Goal: Task Accomplishment & Management: Use online tool/utility

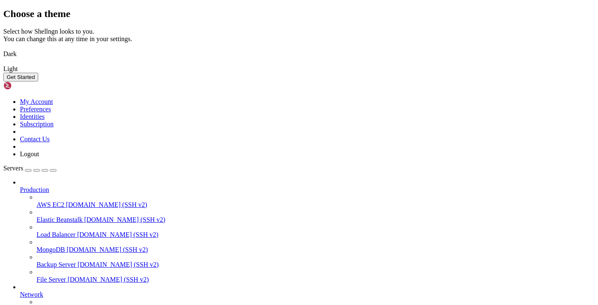
click at [38, 81] on button "Get Started" at bounding box center [20, 77] width 35 height 9
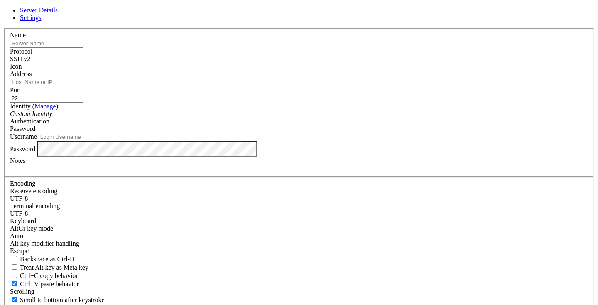
click at [83, 48] on input "text" at bounding box center [46, 43] width 73 height 9
click at [267, 57] on div "Name Protocol SSH v2 Icon Address Port 22 ( Manage )" at bounding box center [298, 180] width 591 height 305
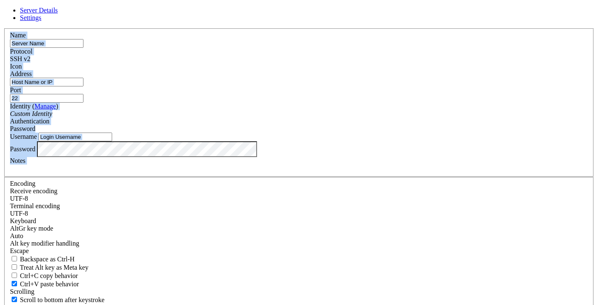
drag, startPoint x: 186, startPoint y: 56, endPoint x: 267, endPoint y: 230, distance: 192.3
click at [267, 230] on div "Name Protocol SSH v2 Icon Address Port 22 ( Manage )" at bounding box center [298, 180] width 591 height 305
copy fieldset "Name Protocol SSH v2 Icon Address Port Identity ( Manage ) Custom Identity Auth…"
click at [83, 48] on input "text" at bounding box center [46, 43] width 73 height 9
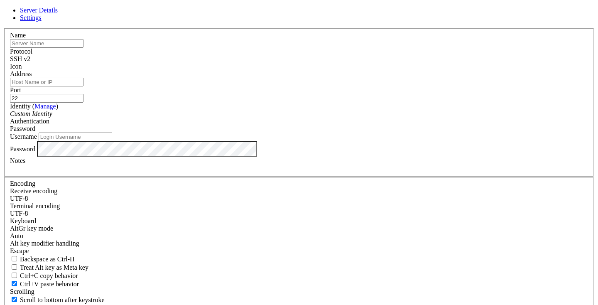
paste input "Test Server"
type input "Test Server"
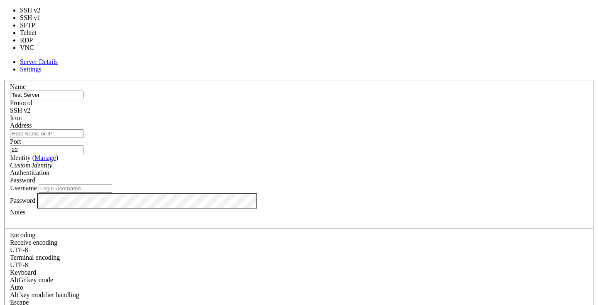
click at [30, 107] on span "SSH v2" at bounding box center [20, 110] width 20 height 7
click at [347, 107] on div "SSH v1" at bounding box center [299, 110] width 578 height 7
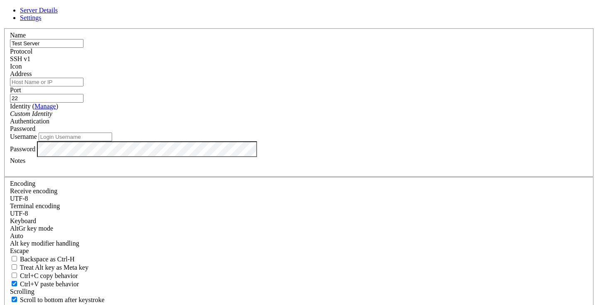
click at [10, 70] on span at bounding box center [10, 70] width 0 height 0
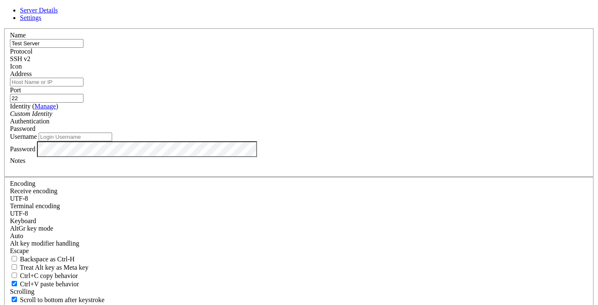
click at [83, 86] on input "Address" at bounding box center [46, 82] width 73 height 9
paste input "[TECHNICAL_ID]"
type input "[TECHNICAL_ID]"
click at [112, 141] on input "Username" at bounding box center [75, 136] width 73 height 9
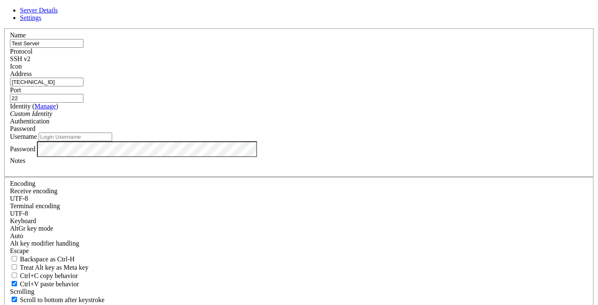
click at [112, 141] on input "Username" at bounding box center [75, 136] width 73 height 9
paste input "root"
type input "root"
click at [25, 164] on label "Notes" at bounding box center [17, 160] width 15 height 7
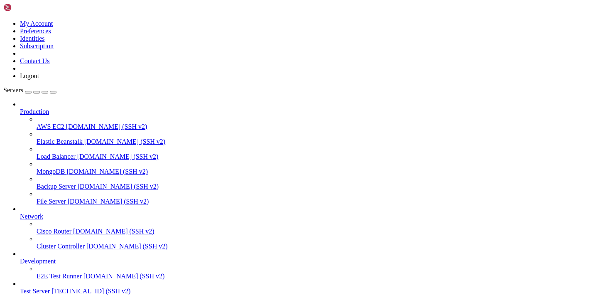
scroll to position [30, 0]
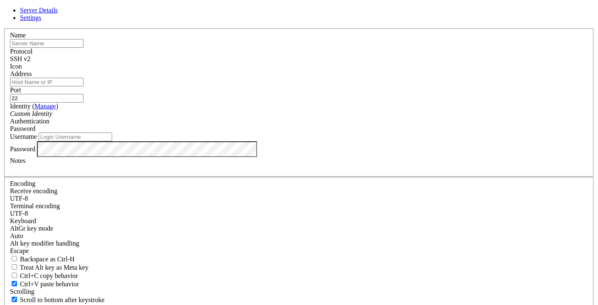
click at [58, 14] on span "Server Details" at bounding box center [39, 10] width 38 height 7
click at [3, 28] on link at bounding box center [3, 28] width 0 height 0
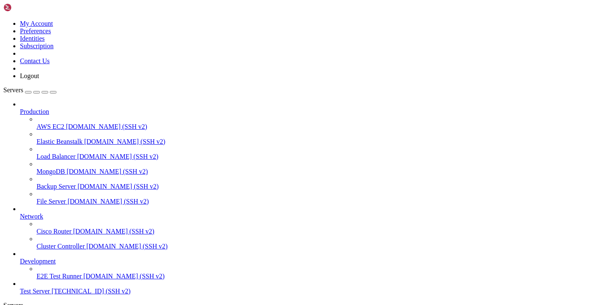
click at [68, 198] on span "[DOMAIN_NAME] (SSH v2)" at bounding box center [108, 201] width 81 height 7
click at [34, 287] on span "Test Server" at bounding box center [35, 290] width 30 height 7
click at [57, 287] on span "[TECHNICAL_ID] (SSH v2)" at bounding box center [90, 290] width 79 height 7
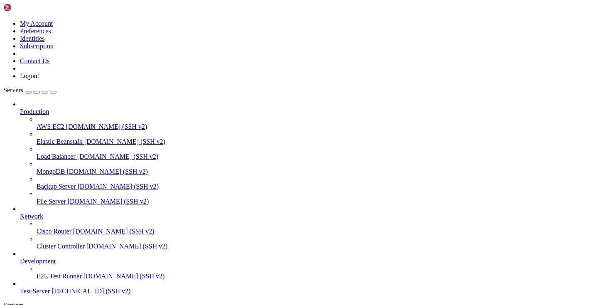
scroll to position [0, 0]
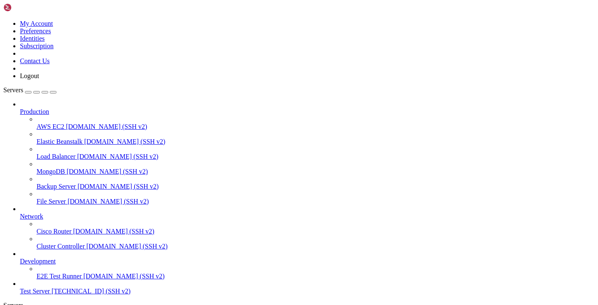
drag, startPoint x: 142, startPoint y: 555, endPoint x: -2, endPoint y: 466, distance: 168.7
click html "Page up root@server:~# ls exec_recipe.log install_7.0_en.sh recipe_-630.log sna…"
copy div "root@server:~# ls exec_recipe.log install_7.0_en.sh recipe_-630.log snap root@s…"
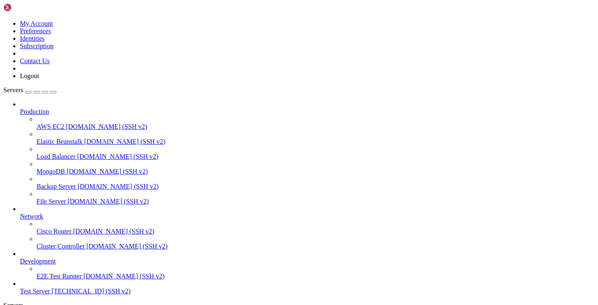
drag, startPoint x: 123, startPoint y: 490, endPoint x: -4, endPoint y: 463, distance: 130.0
click html "Page up root@server:/home/comingsoon# ls assets gulpfile.js index.html package.…"
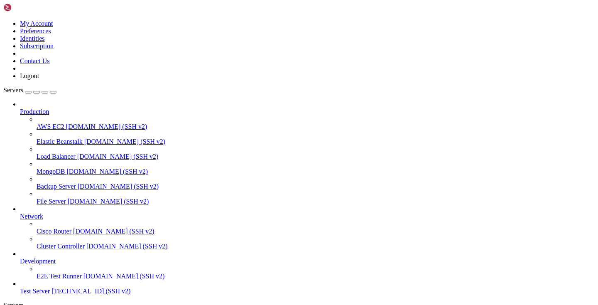
copy div "root@server:/home/comingsoon# ls assets gulpfile.js index.html package.json pac…"
drag, startPoint x: 125, startPoint y: 487, endPoint x: 8, endPoint y: 469, distance: 118.2
copy div "root@server:/home/comingsoon# ls assets gulpfile.js index.html package.json pac…"
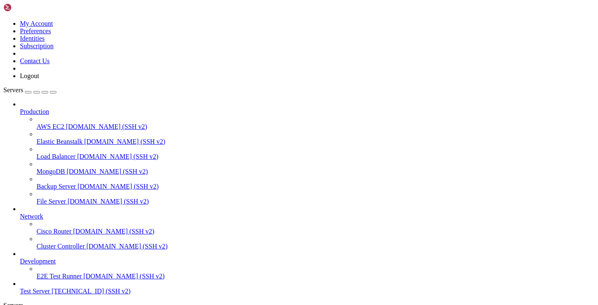
drag, startPoint x: 137, startPoint y: 485, endPoint x: 5, endPoint y: 471, distance: 132.8
copy div "root@server:/home/comingsoon# ls assets gulpfile.js index.html package.json pac…"
drag, startPoint x: 108, startPoint y: 483, endPoint x: 5, endPoint y: 468, distance: 103.7
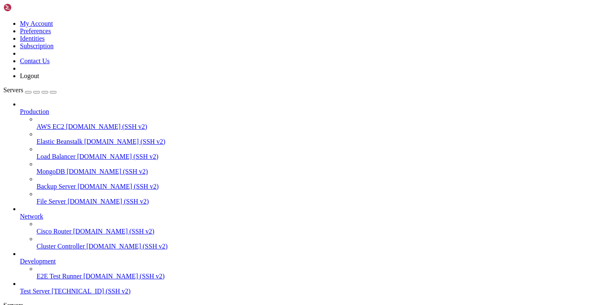
copy div "root@server:/home/comingsoon# ls assets gulpfile.js index.html package.json pac…"
drag, startPoint x: 127, startPoint y: 496, endPoint x: -5, endPoint y: 469, distance: 135.2
click html "Page up root@server:/home/comingsoon# npm install -g pm2 Command 'npm' not foun…"
copy div "root@server:/home/comingsoon# npm install -g pm2 Command 'npm' not found, but c…"
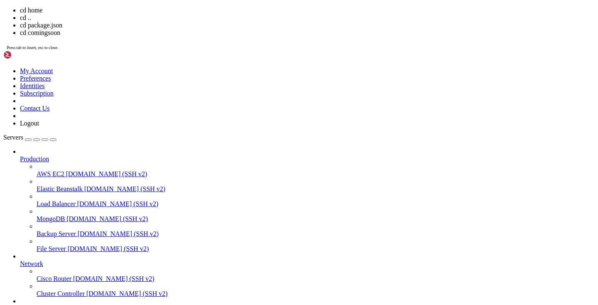
copy span "comingsoon"
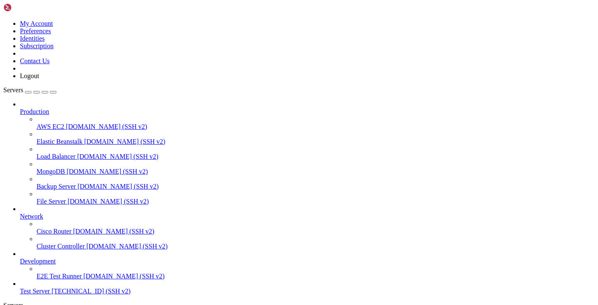
scroll to position [8, 1]
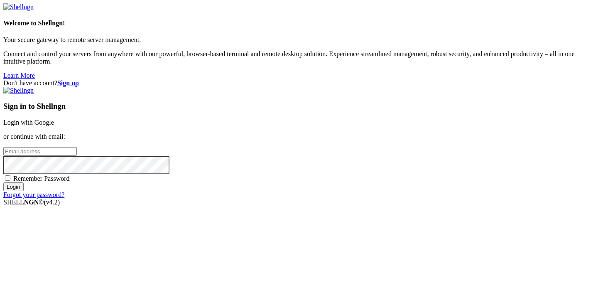
click at [229, 147] on div "Don't have account? Sign up Sign in to Shellngn Login with Google or continue w…" at bounding box center [298, 138] width 591 height 119
click at [54, 119] on link "Login with Google" at bounding box center [28, 122] width 51 height 7
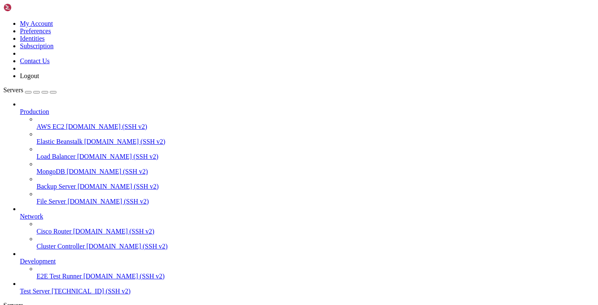
drag, startPoint x: 10, startPoint y: 499, endPoint x: 115, endPoint y: 711, distance: 236.6
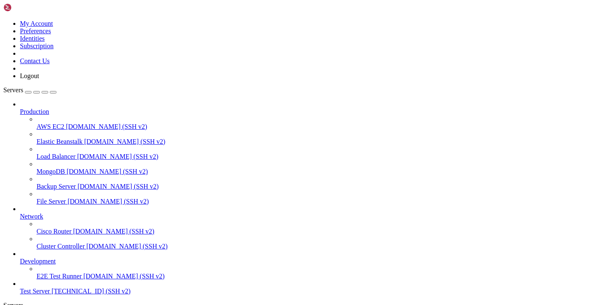
scroll to position [822, 0]
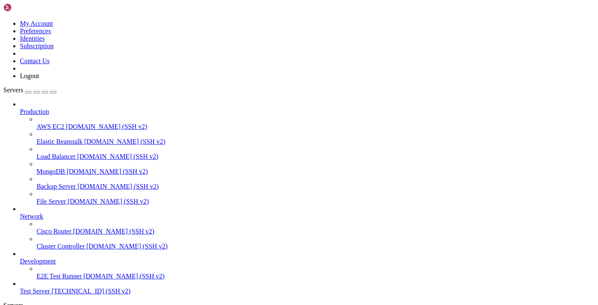
drag, startPoint x: 153, startPoint y: 597, endPoint x: 105, endPoint y: 501, distance: 107.0
click html "Page up root@server:/home/comingsoon# systemctl status nginx × nginx.service - …"
copy div "root@server:/home/comingsoon# systemctl status nginx × nginx.service - A high p…"
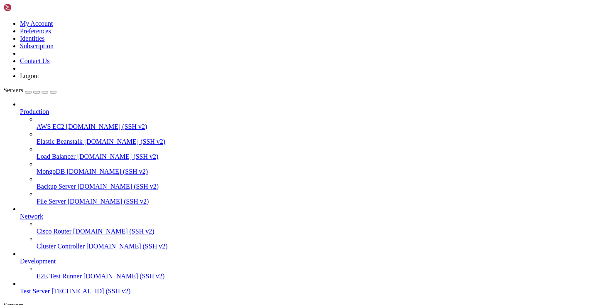
drag, startPoint x: 7, startPoint y: 468, endPoint x: 213, endPoint y: 757, distance: 354.8
click html "Page up root@server:/home/comingsoon# sudo lsof -f :80 lsof 4.93.2 latest revis…"
drag, startPoint x: 218, startPoint y: 288, endPoint x: 95, endPoint y: 120, distance: 208.3
click at [95, 120] on div "My Account Preferences Identities Subscription Contact Us Logout Servers Produc…" at bounding box center [298, 236] width 591 height 467
copy div "Test Server  No Split 2 Columns 3 Columns 4 Columns 5 Columns Test Server Edit…"
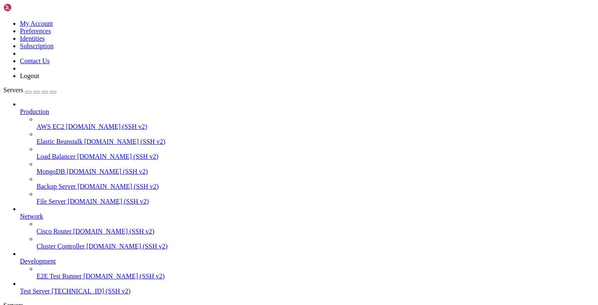
drag, startPoint x: 7, startPoint y: 470, endPoint x: 36, endPoint y: 496, distance: 38.8
drag, startPoint x: 7, startPoint y: 472, endPoint x: 135, endPoint y: 713, distance: 273.2
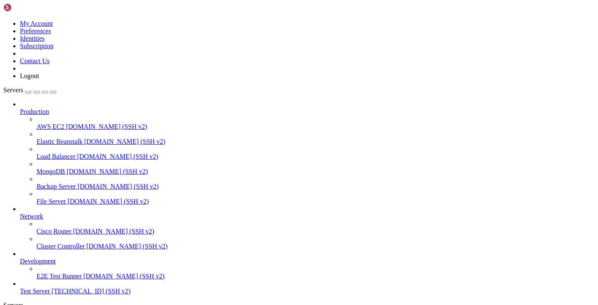
drag, startPoint x: 122, startPoint y: 712, endPoint x: -10, endPoint y: 465, distance: 281.0
click html "Page up root@server:/home/comingsoon# sudo lsof -f :80 lsof 4.93.2 latest revis…"
drag, startPoint x: 124, startPoint y: 489, endPoint x: -30, endPoint y: 469, distance: 155.4
click html "Page up root@server:/home/comingsoon# sudo netstat -tulnp | grep :80 tcp 0 0 0.…"
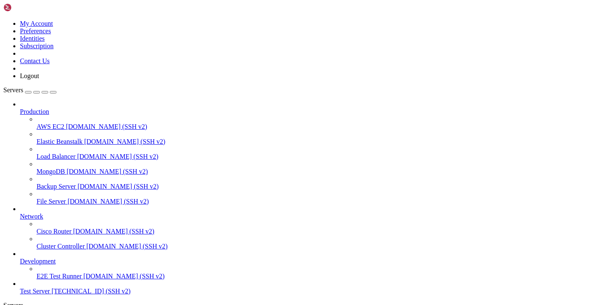
drag, startPoint x: 152, startPoint y: 671, endPoint x: -12, endPoint y: 466, distance: 262.6
click html "Page up root@server:/home/comingsoon# 5025/nginx: master -bash: 5025/nginx:: No…"
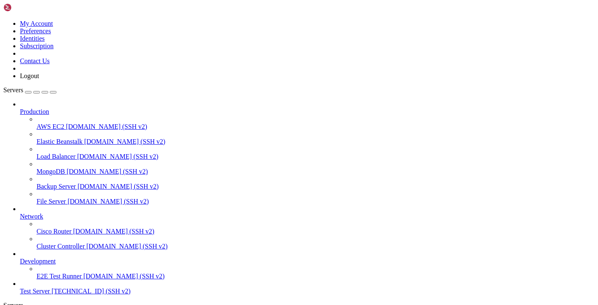
scroll to position [622, 0]
drag, startPoint x: 9, startPoint y: 516, endPoint x: 139, endPoint y: 709, distance: 232.4
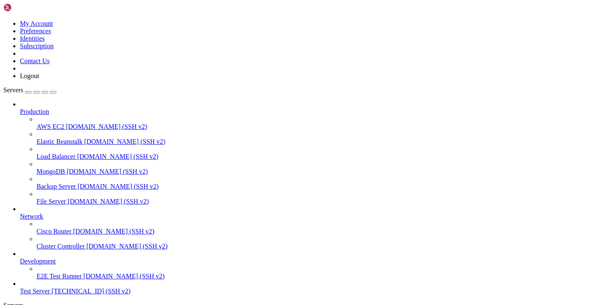
copy div "lor ips dolorsitam -c Adipiscin elits (6.04.2-1doeius22.5) ... Tempori ut labor…"
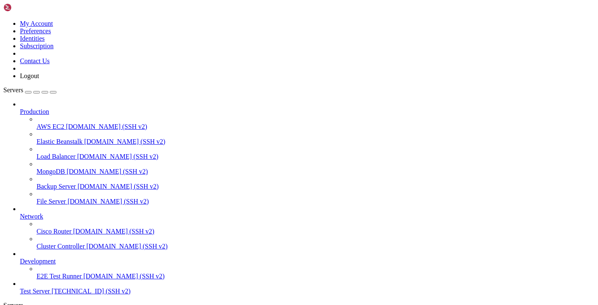
scroll to position [14, 0]
drag, startPoint x: 12, startPoint y: 534, endPoint x: 198, endPoint y: 715, distance: 259.8
drag, startPoint x: 129, startPoint y: 712, endPoint x: 8, endPoint y: 532, distance: 217.2
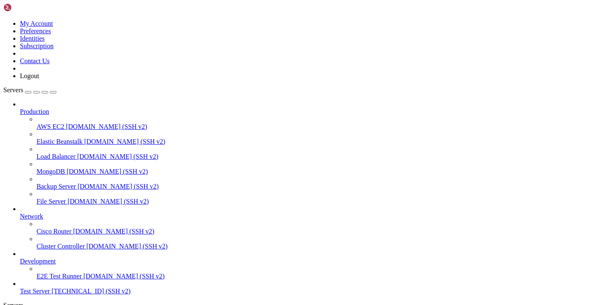
copy div "lore@ipsumd:/sita/consectetu# ad8 elits doe --temp incididunt -- utlab et4 dolo…"
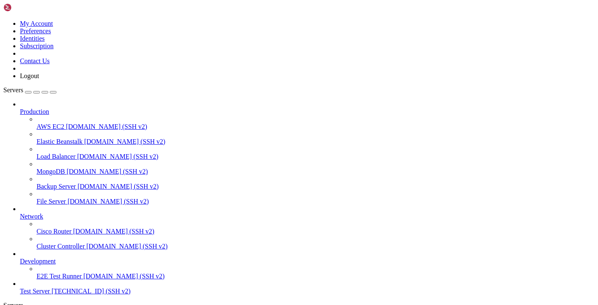
drag, startPoint x: 122, startPoint y: 647, endPoint x: 186, endPoint y: 650, distance: 64.0
copy x-row "pm2 save --force"
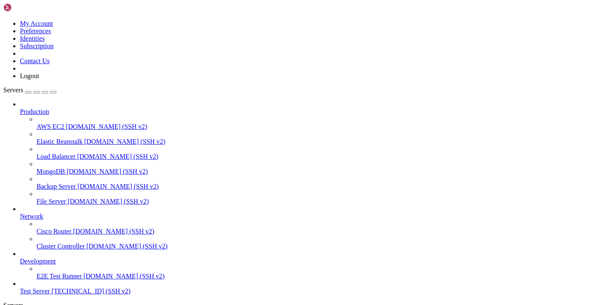
scroll to position [8, 2]
